Goal: Task Accomplishment & Management: Manage account settings

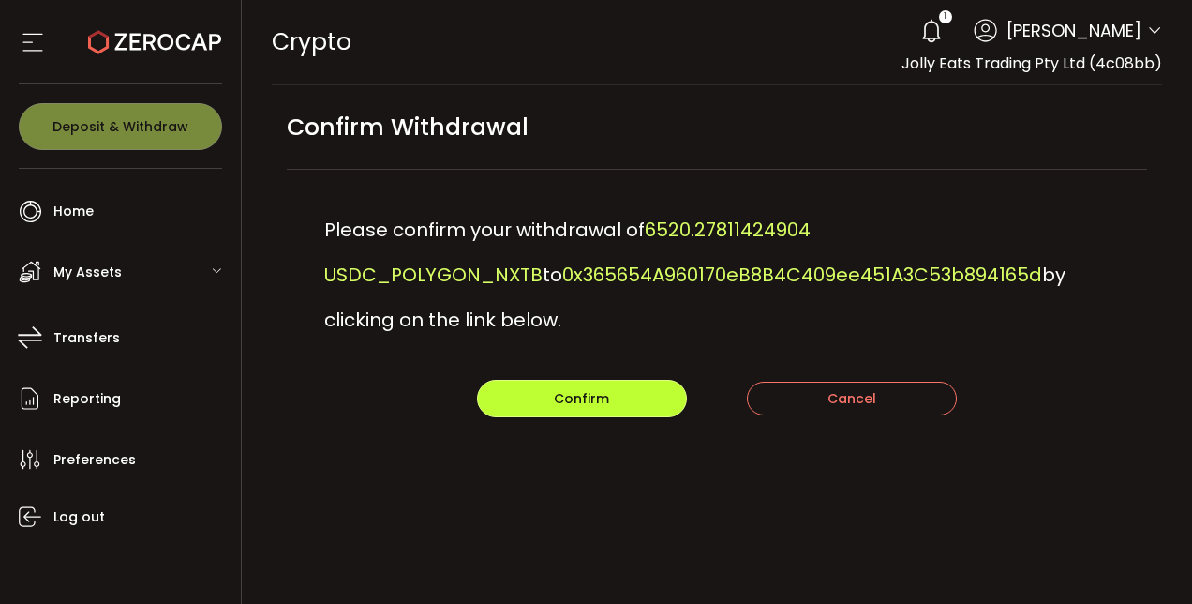
click at [600, 389] on span "Confirm" at bounding box center [581, 398] width 55 height 19
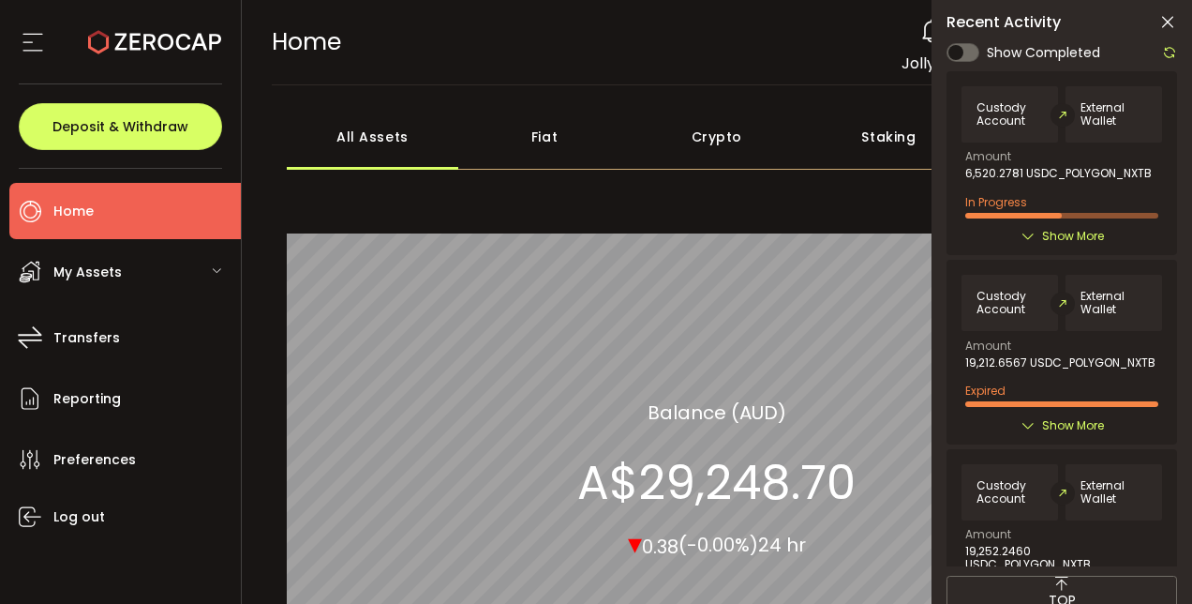
click at [1025, 232] on icon at bounding box center [1028, 236] width 15 height 15
click at [1042, 234] on span "Show More" at bounding box center [1073, 236] width 62 height 19
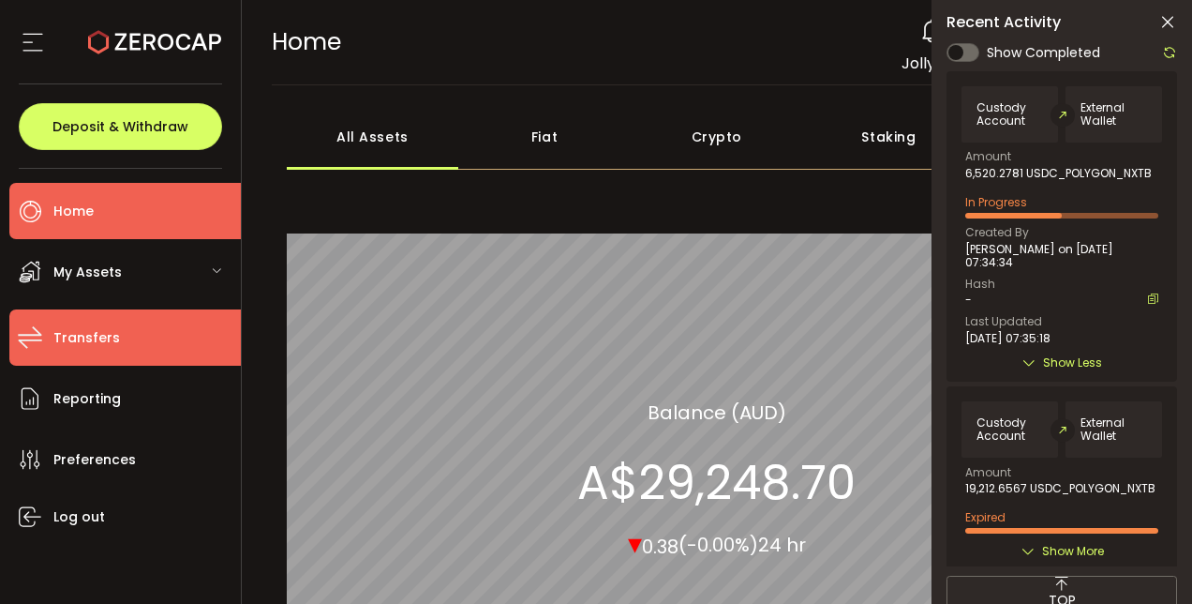
click at [101, 347] on span "Transfers" at bounding box center [86, 337] width 67 height 27
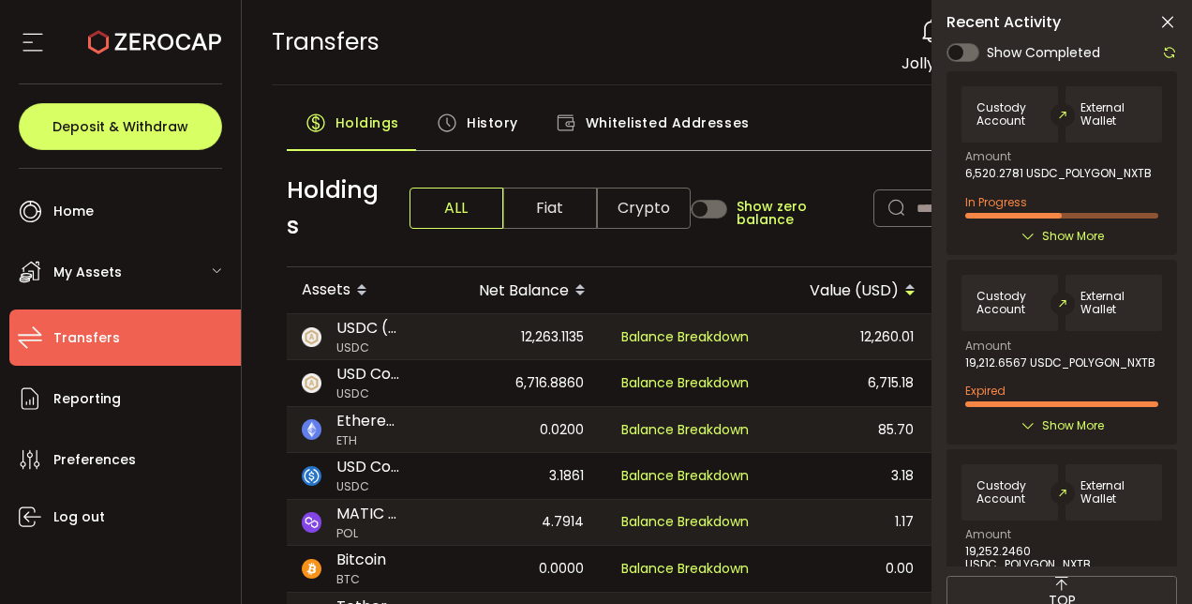
click at [1168, 22] on icon at bounding box center [1168, 22] width 19 height 19
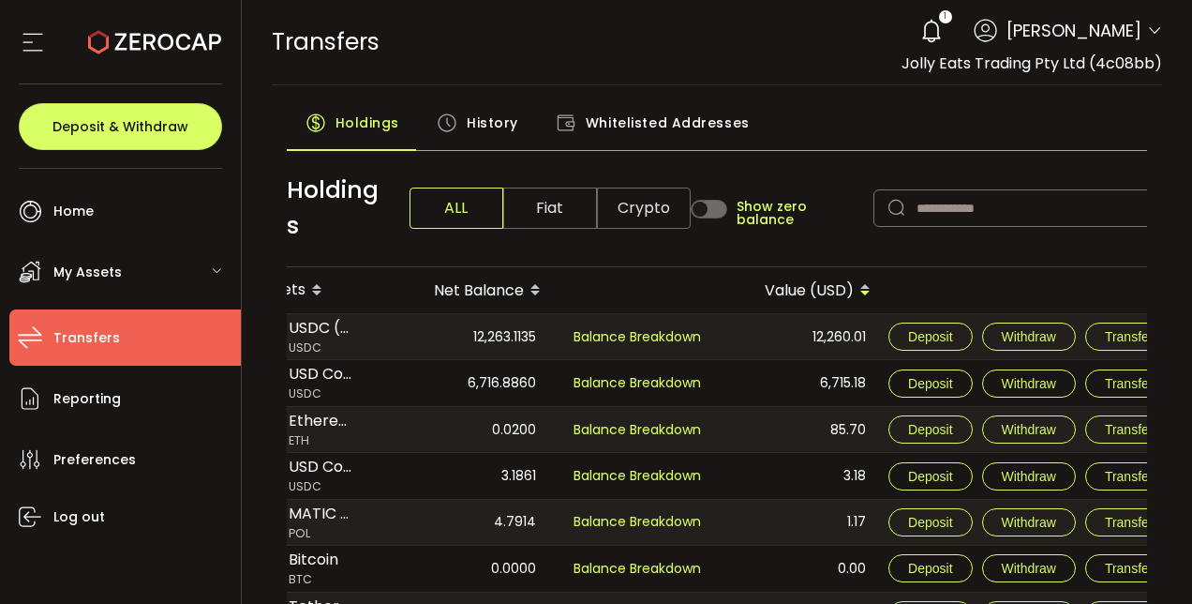
scroll to position [0, 60]
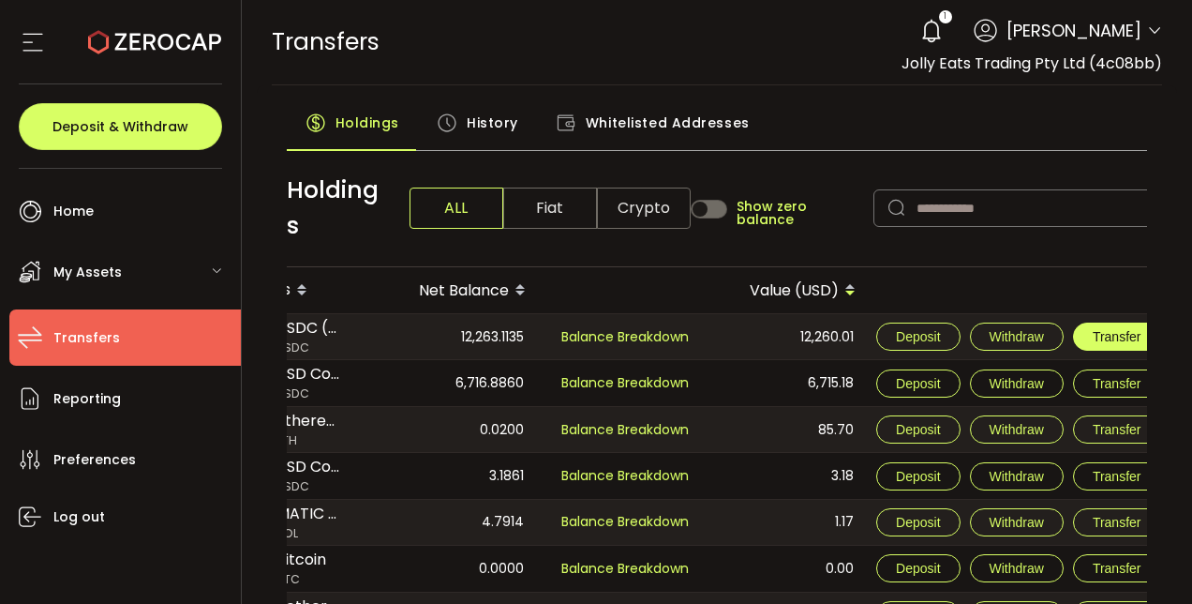
click at [1109, 337] on span "Transfer" at bounding box center [1117, 336] width 49 height 15
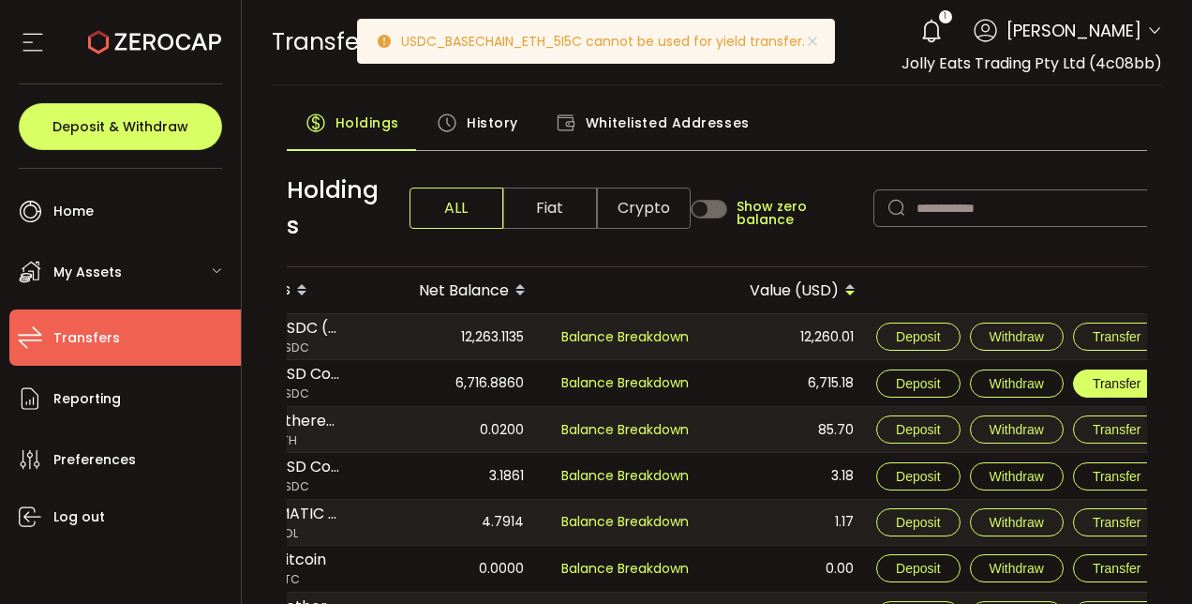
click at [1104, 377] on span "Transfer" at bounding box center [1117, 383] width 49 height 15
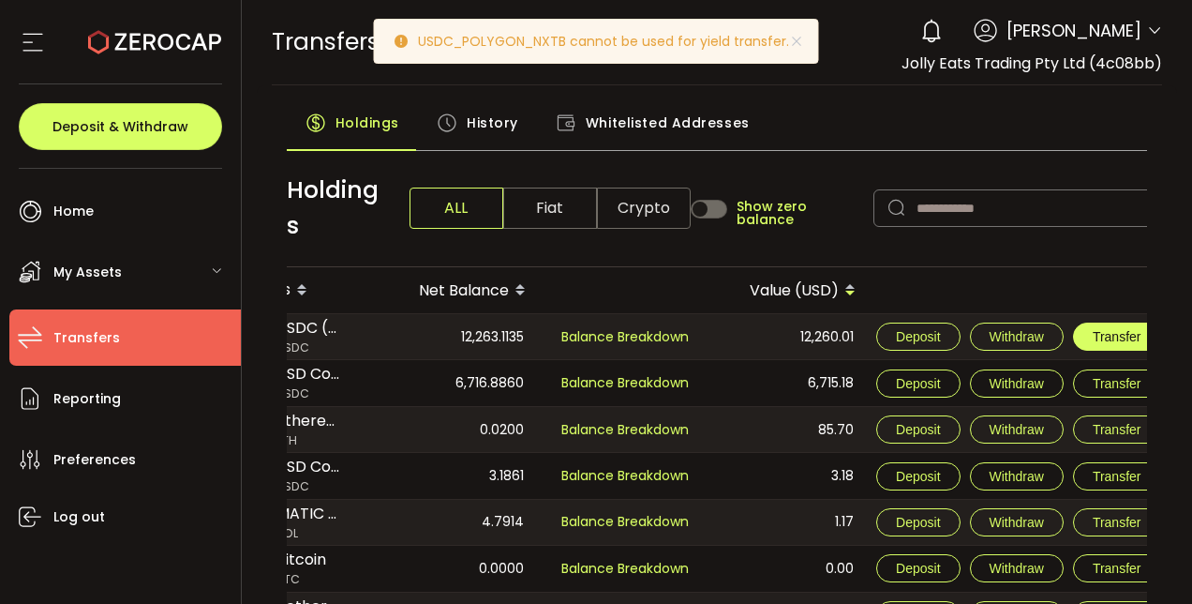
click at [1102, 332] on span "Transfer" at bounding box center [1117, 336] width 49 height 15
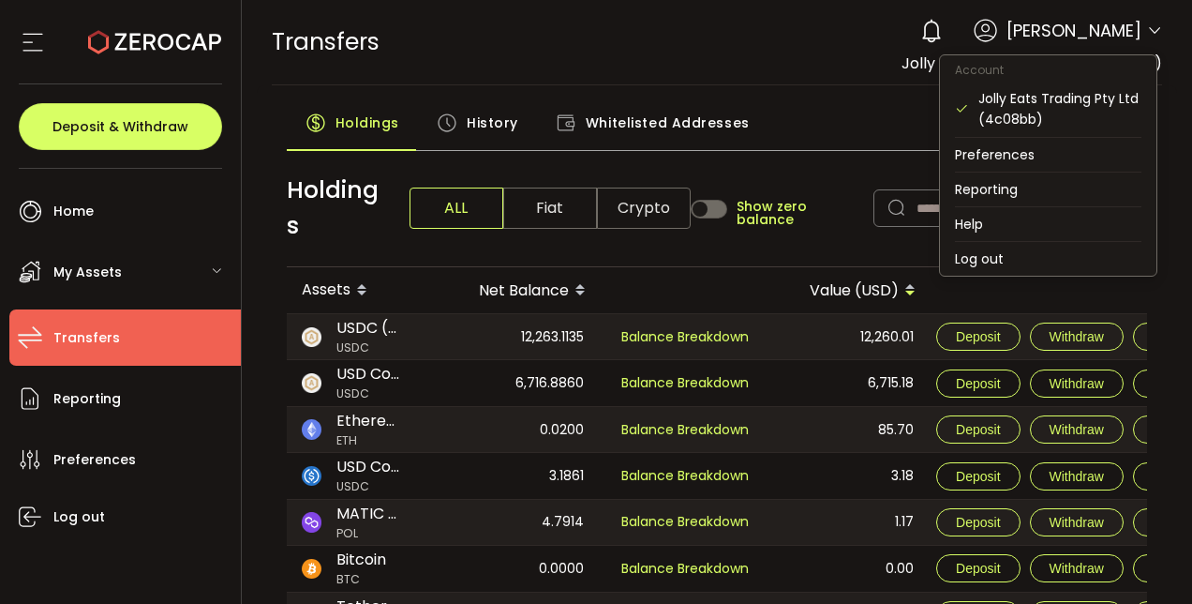
click at [1147, 31] on icon at bounding box center [1154, 30] width 15 height 15
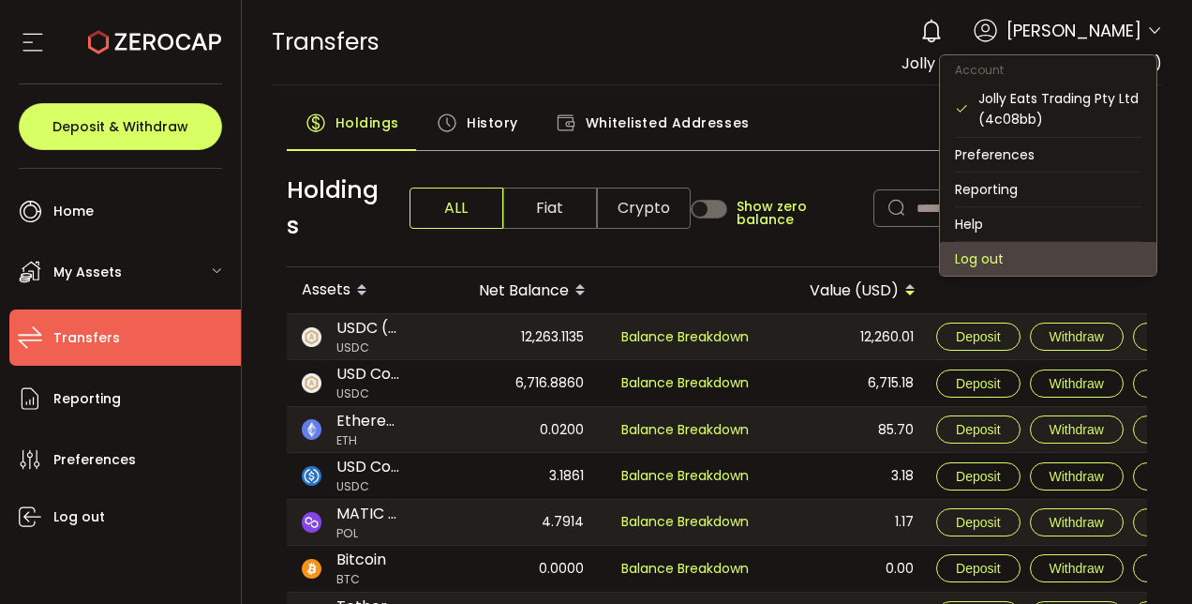
click at [988, 247] on li "Log out" at bounding box center [1048, 259] width 217 height 34
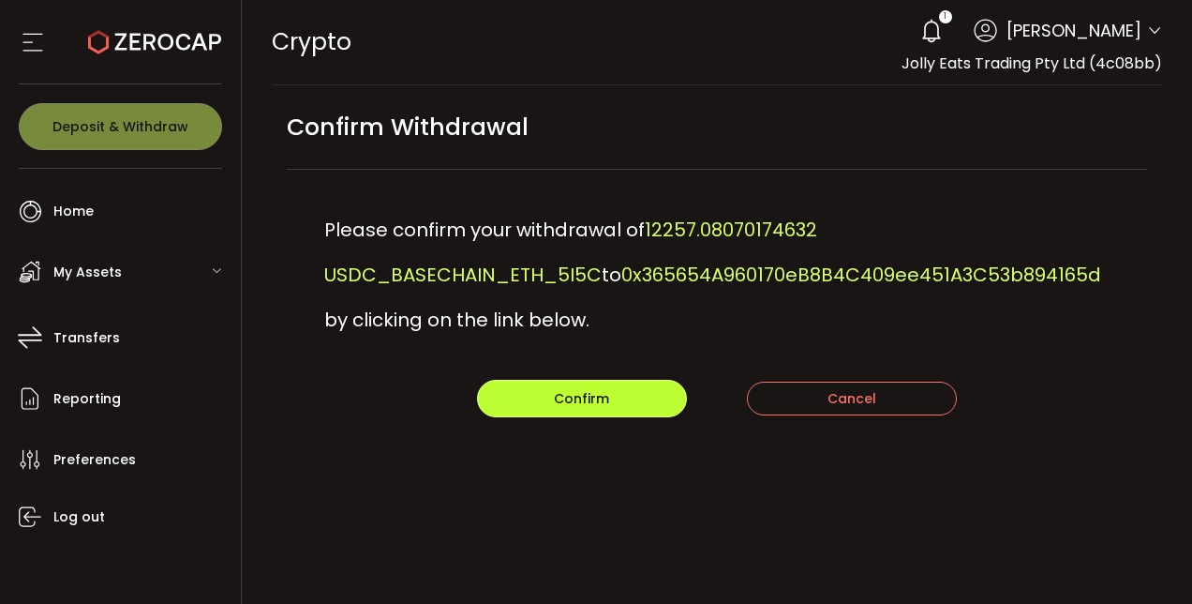
click at [562, 389] on span "Confirm" at bounding box center [581, 398] width 55 height 19
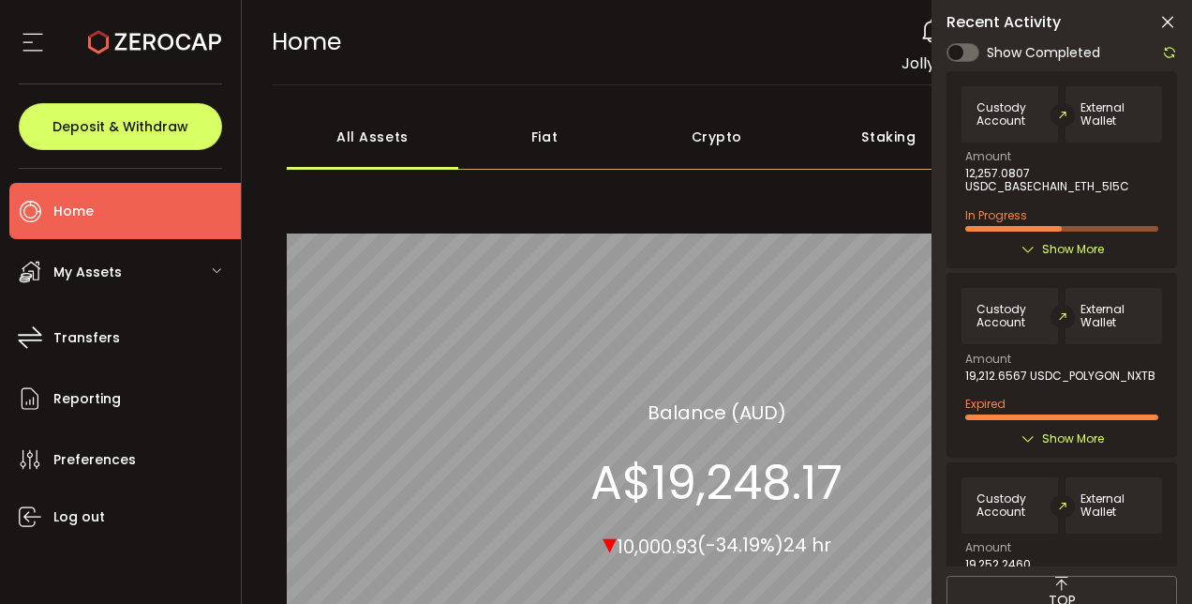
click at [1056, 251] on span "Show More" at bounding box center [1073, 249] width 62 height 19
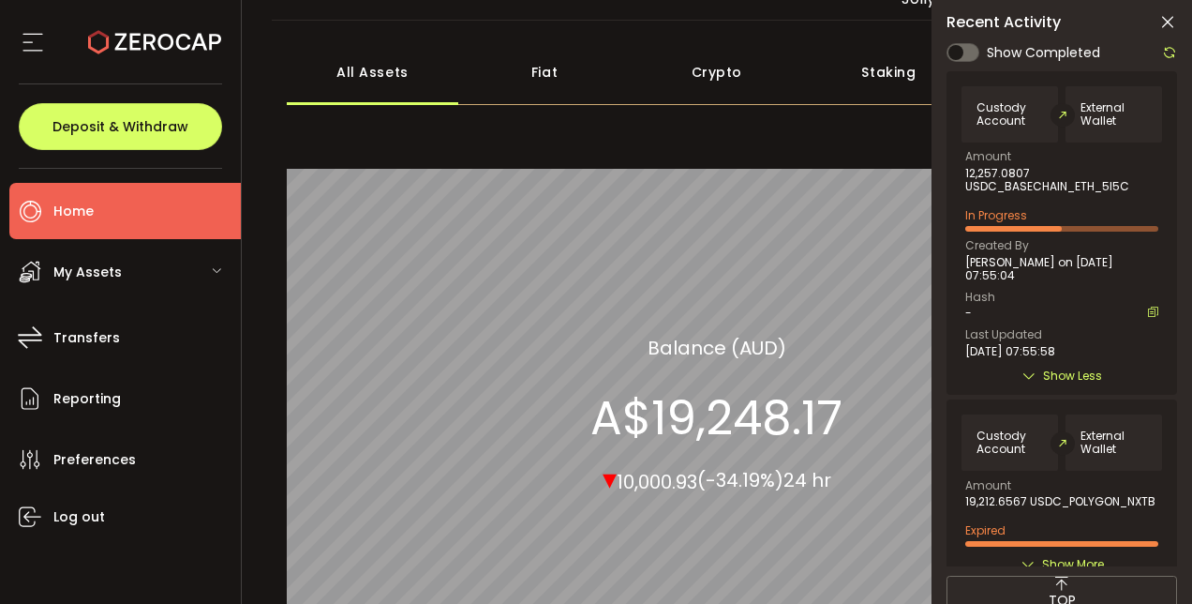
scroll to position [143, 0]
